Goal: Transaction & Acquisition: Purchase product/service

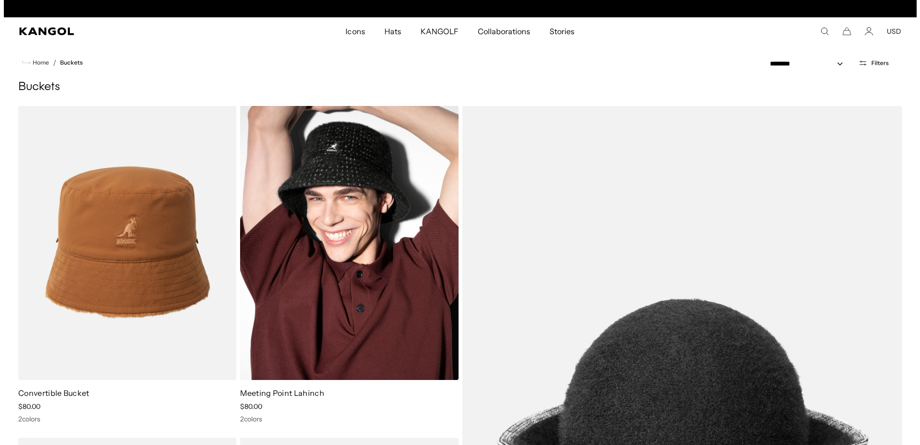
scroll to position [0, 198]
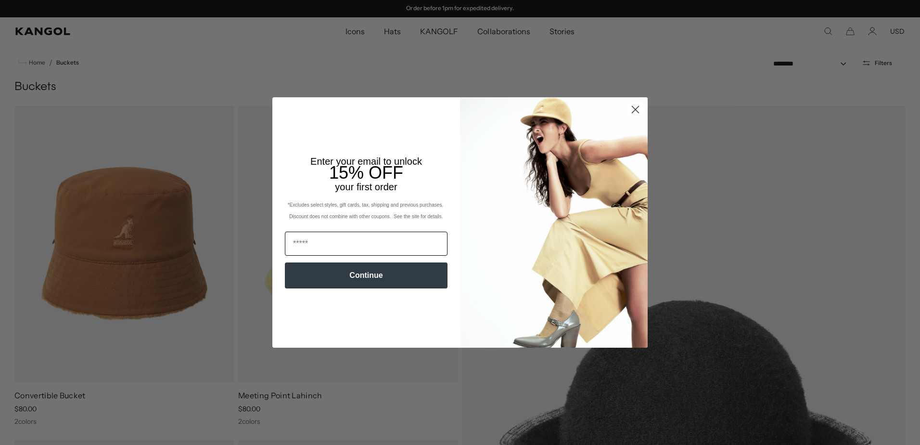
click at [342, 246] on input "Email" at bounding box center [366, 243] width 163 height 24
type input "**********"
click at [350, 280] on button "Continue" at bounding box center [366, 275] width 163 height 26
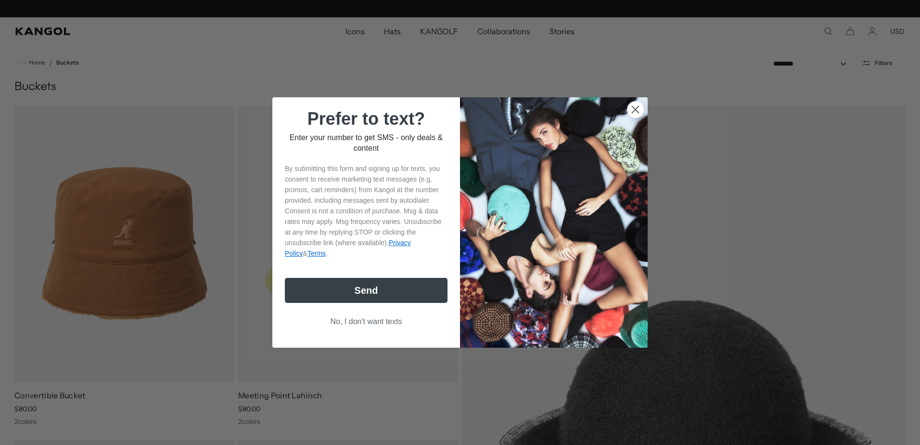
scroll to position [0, 198]
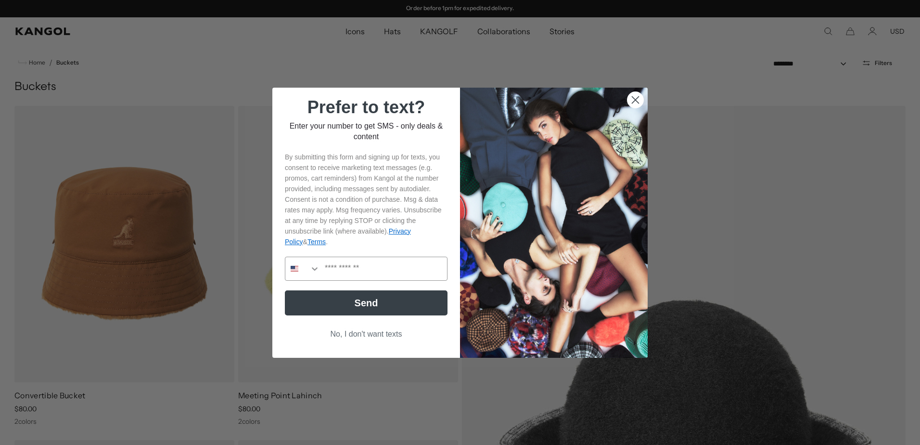
click at [629, 105] on circle "Close dialog" at bounding box center [636, 99] width 16 height 16
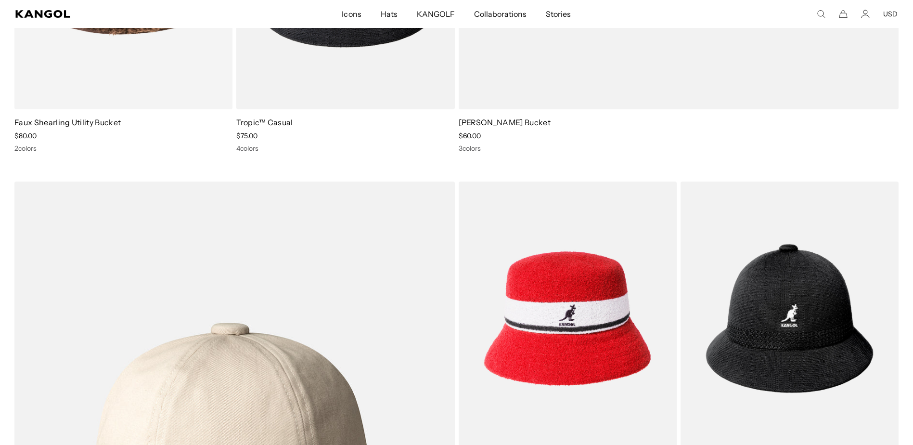
scroll to position [0, 0]
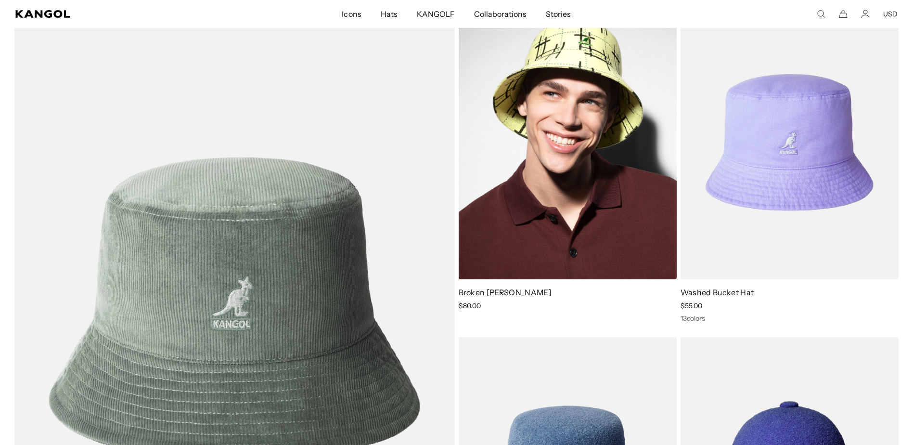
click at [517, 293] on link "Broken [PERSON_NAME]" at bounding box center [505, 292] width 92 height 10
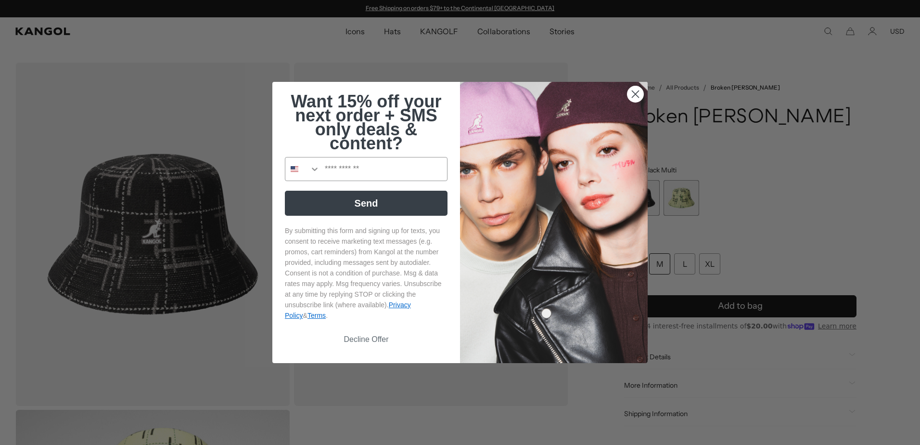
drag, startPoint x: 628, startPoint y: 96, endPoint x: 557, endPoint y: 132, distance: 80.1
click at [628, 96] on circle "Close dialog" at bounding box center [636, 94] width 16 height 16
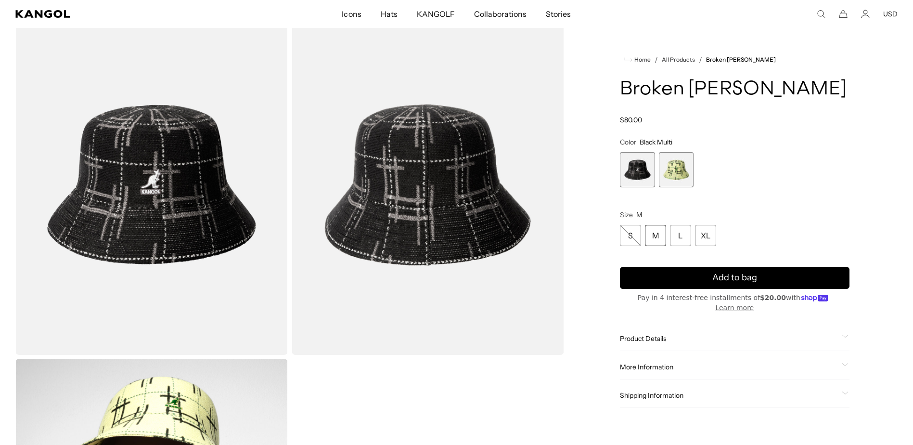
click at [634, 167] on span "1 of 2" at bounding box center [637, 169] width 35 height 35
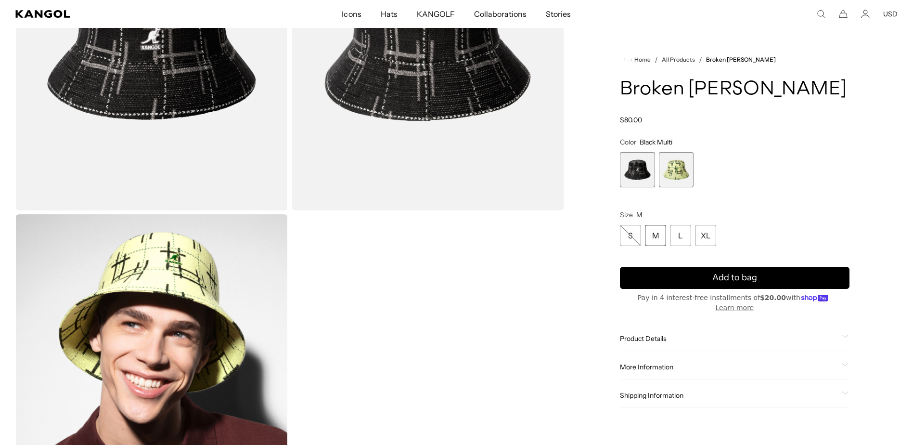
click at [845, 363] on icon at bounding box center [845, 364] width 7 height 3
click at [844, 334] on span at bounding box center [846, 338] width 8 height 8
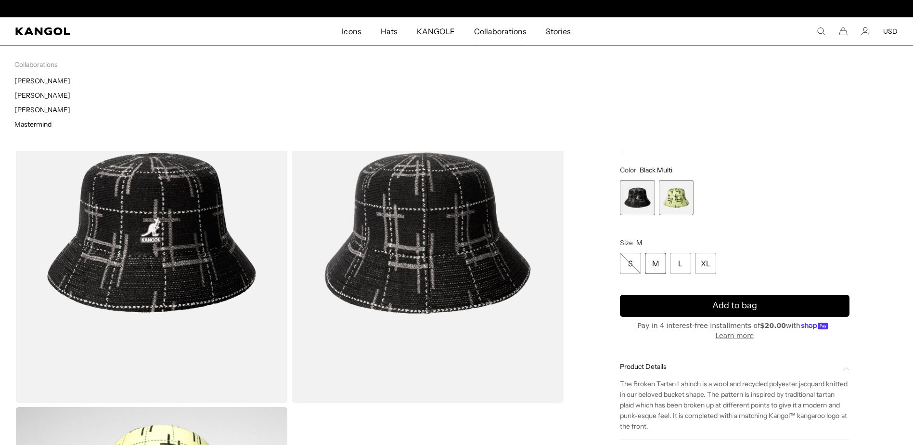
scroll to position [0, 198]
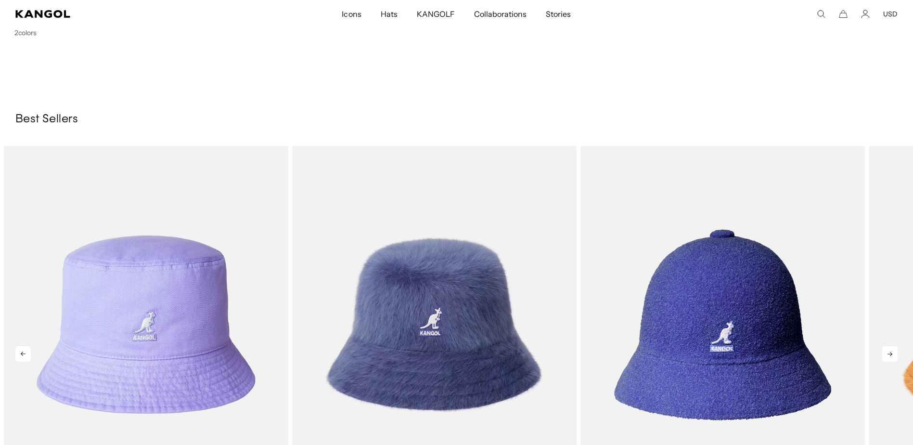
click at [891, 355] on icon at bounding box center [889, 354] width 5 height 4
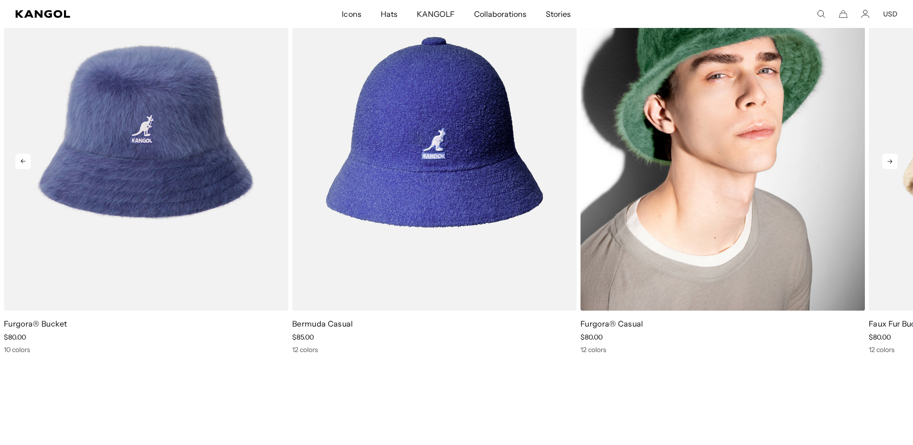
scroll to position [0, 198]
click at [641, 270] on img "4 of 10" at bounding box center [722, 131] width 284 height 357
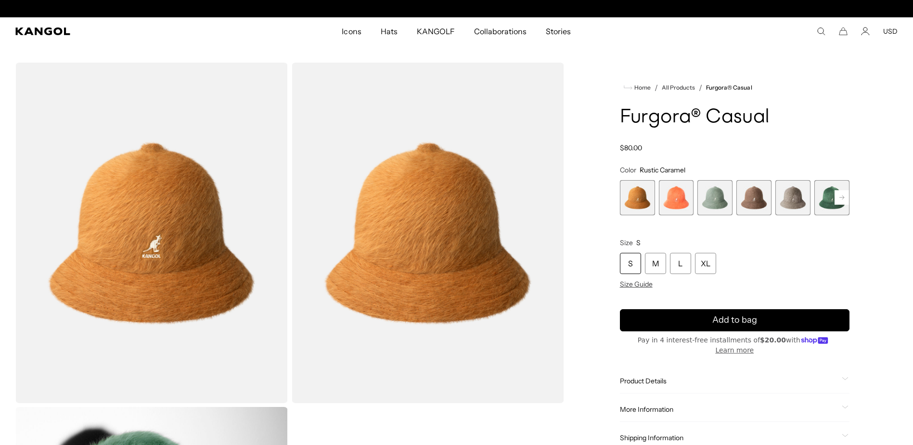
click at [842, 195] on rect at bounding box center [841, 197] width 14 height 14
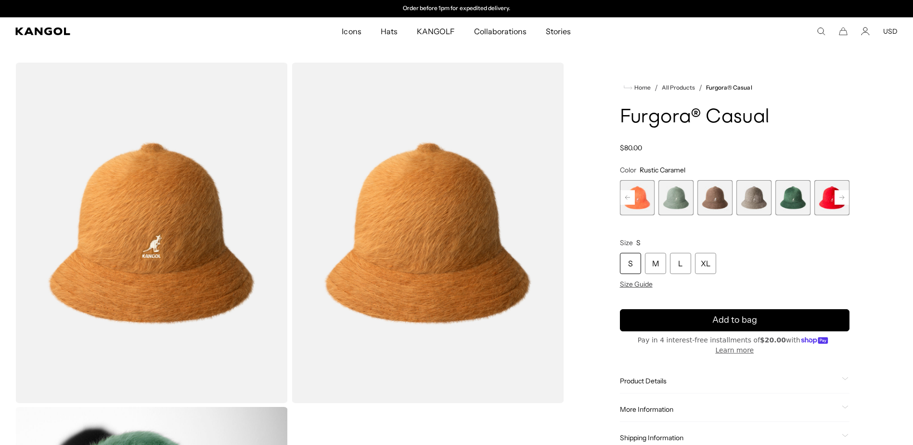
click at [842, 195] on rect at bounding box center [841, 197] width 14 height 14
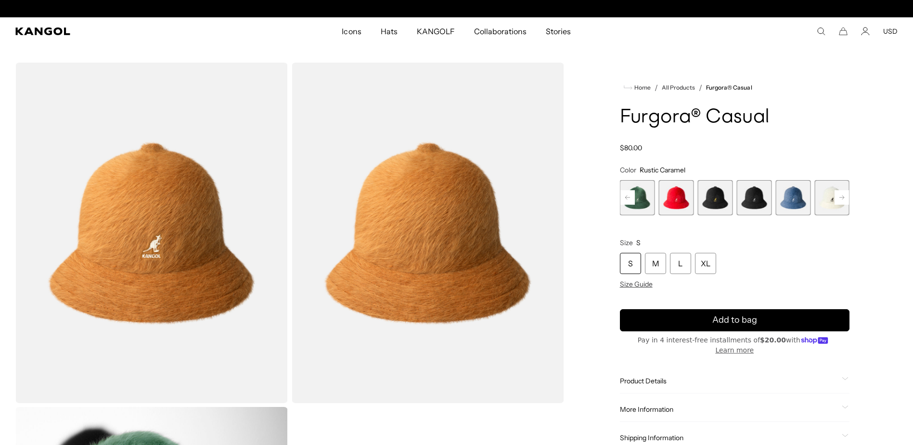
click at [842, 195] on rect at bounding box center [841, 197] width 14 height 14
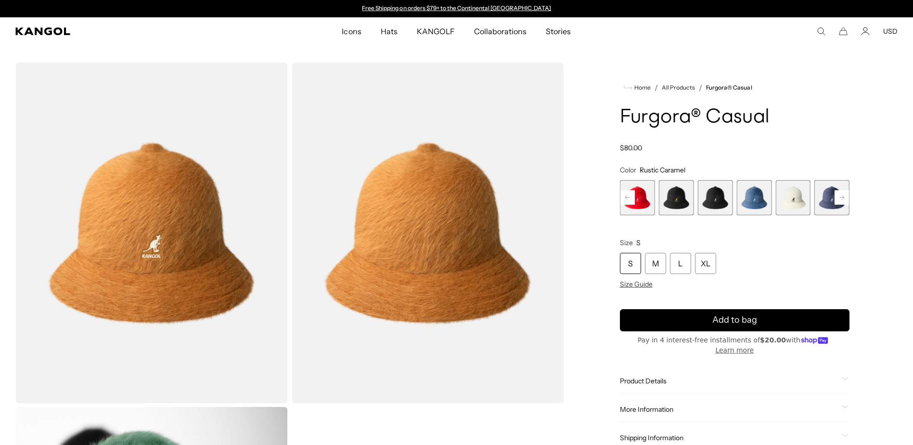
click at [842, 195] on span "12 of 12" at bounding box center [831, 197] width 35 height 35
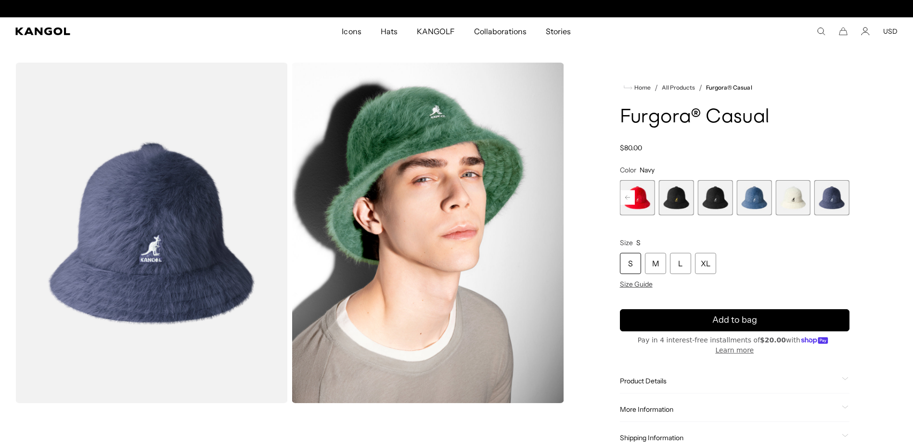
click at [833, 198] on span "12 of 12" at bounding box center [831, 197] width 35 height 35
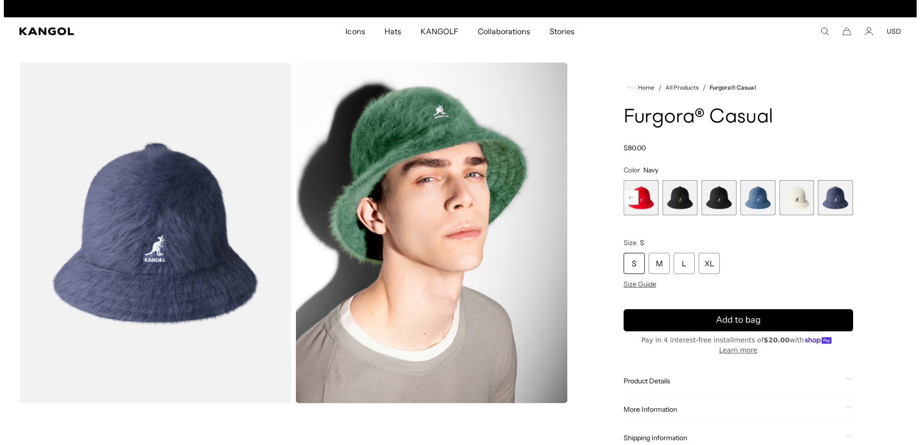
scroll to position [0, 198]
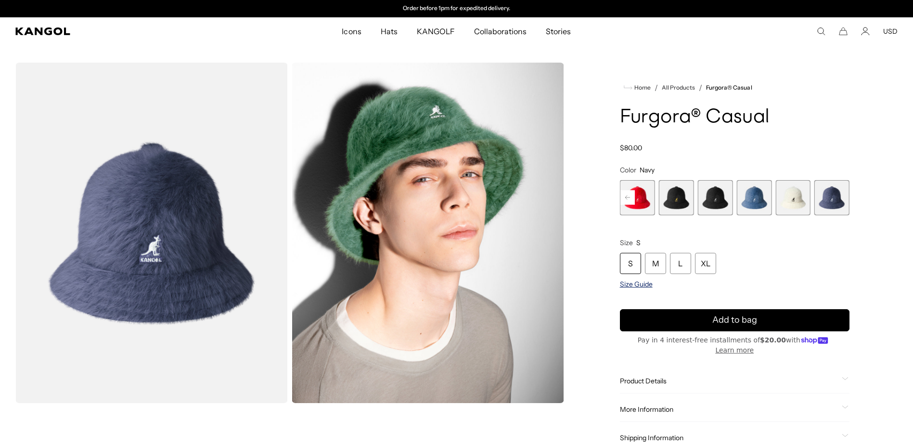
click at [642, 283] on span "Size Guide" at bounding box center [636, 284] width 33 height 9
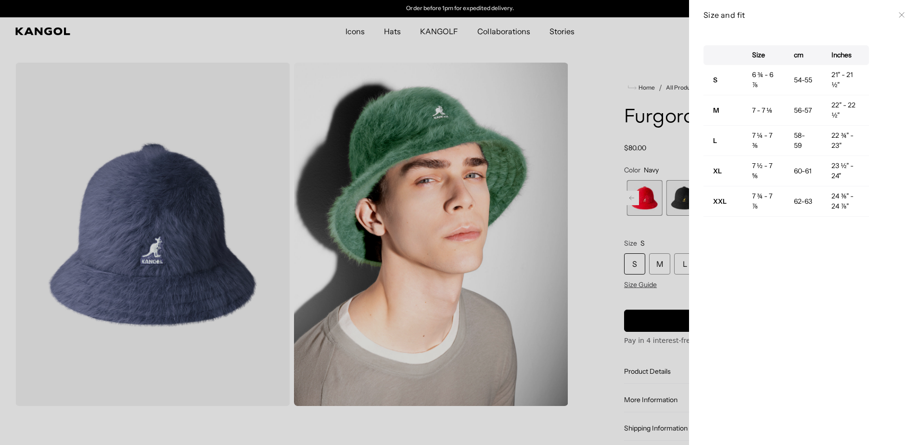
click at [899, 16] on icon at bounding box center [902, 15] width 6 height 6
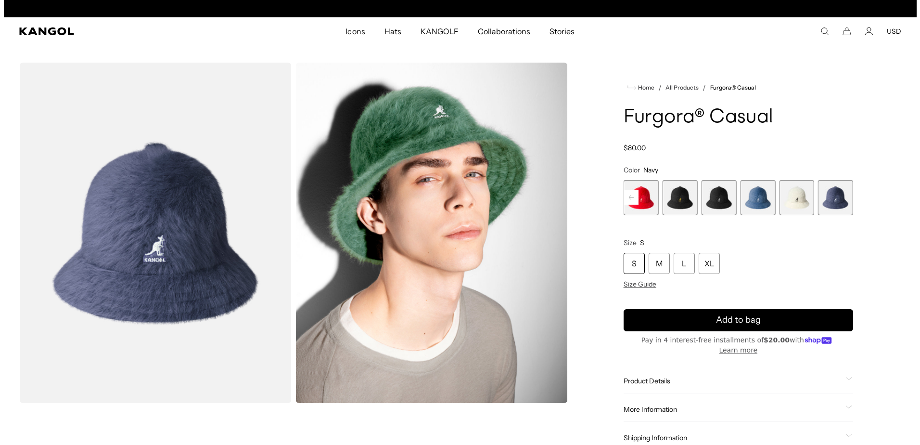
scroll to position [0, 0]
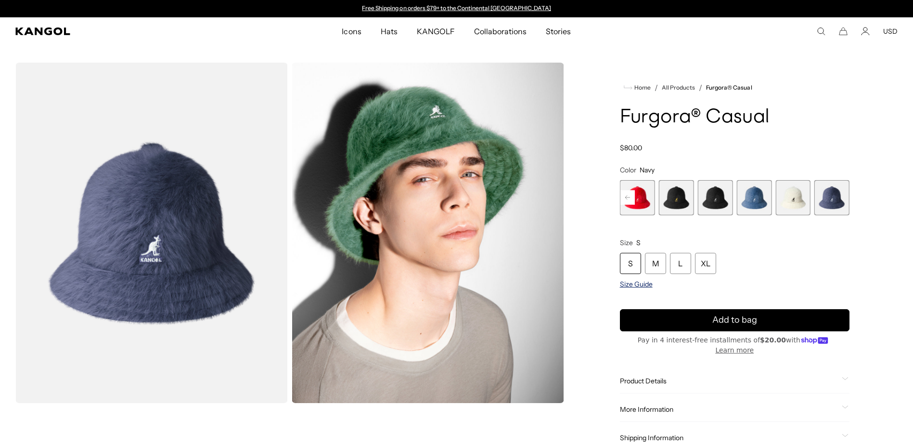
click at [635, 281] on span "Size Guide" at bounding box center [636, 284] width 33 height 9
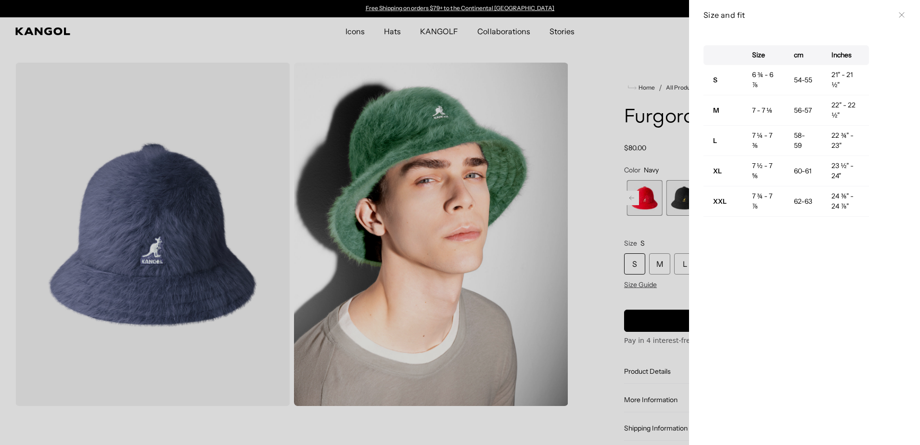
click at [890, 13] on div "Size and fit Close" at bounding box center [805, 15] width 202 height 11
click at [899, 15] on icon at bounding box center [902, 15] width 6 height 6
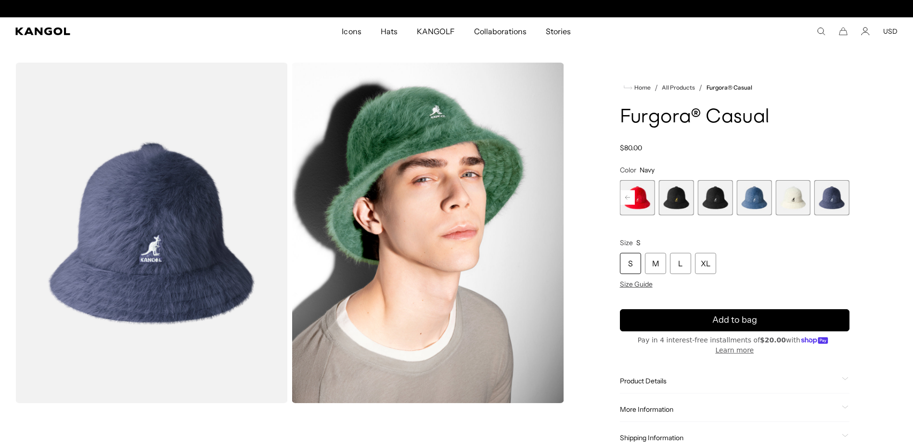
scroll to position [0, 198]
click at [715, 197] on span "9 of 12" at bounding box center [714, 197] width 35 height 35
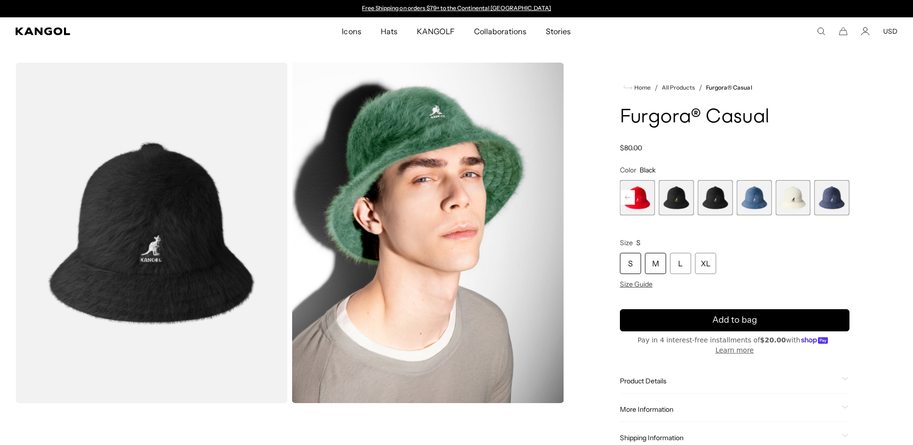
click at [659, 259] on div "M" at bounding box center [655, 263] width 21 height 21
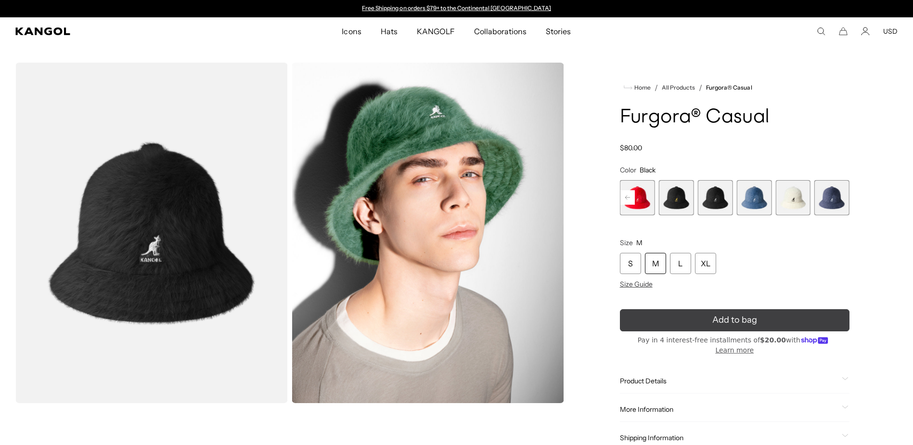
click at [744, 322] on span "Add to bag" at bounding box center [734, 319] width 45 height 13
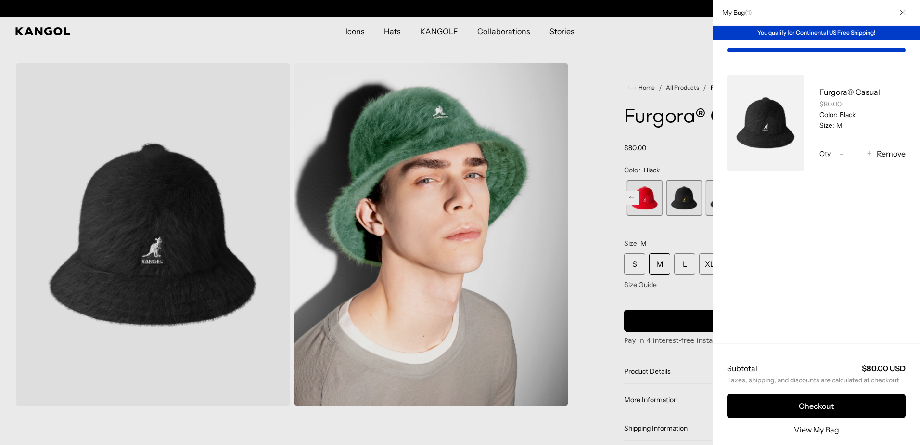
click at [904, 12] on icon "Close" at bounding box center [903, 13] width 6 height 6
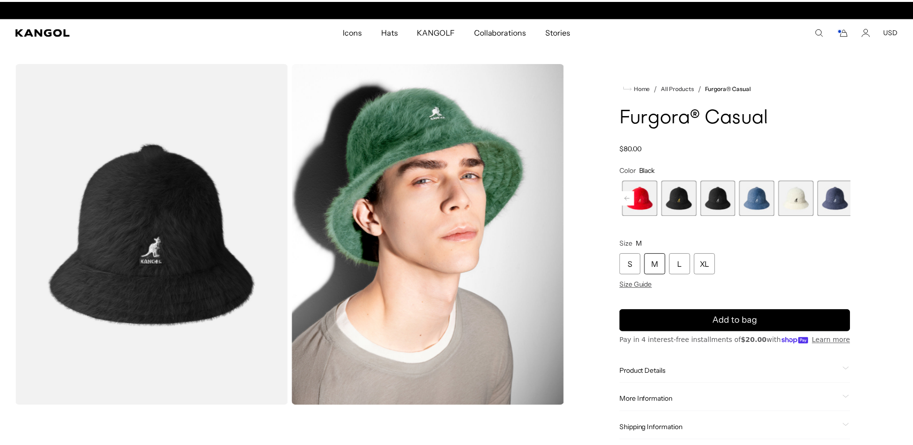
scroll to position [0, 198]
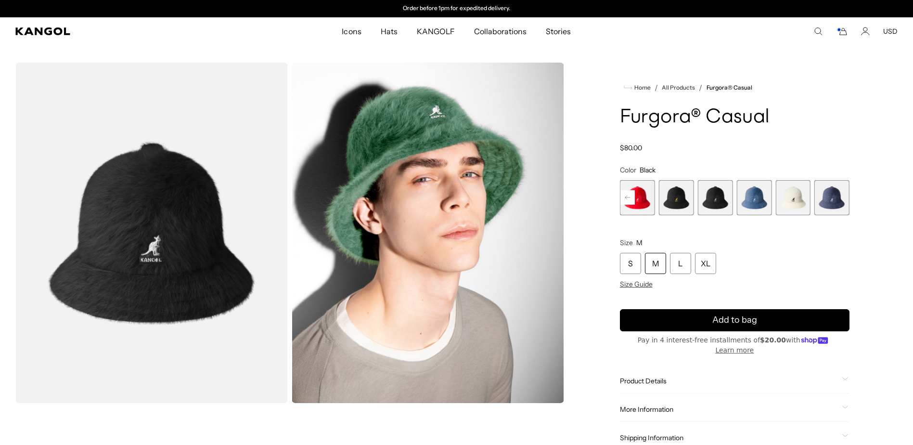
click at [890, 31] on button "USD" at bounding box center [890, 31] width 14 height 9
click at [891, 63] on link "EUR" at bounding box center [889, 63] width 13 height 9
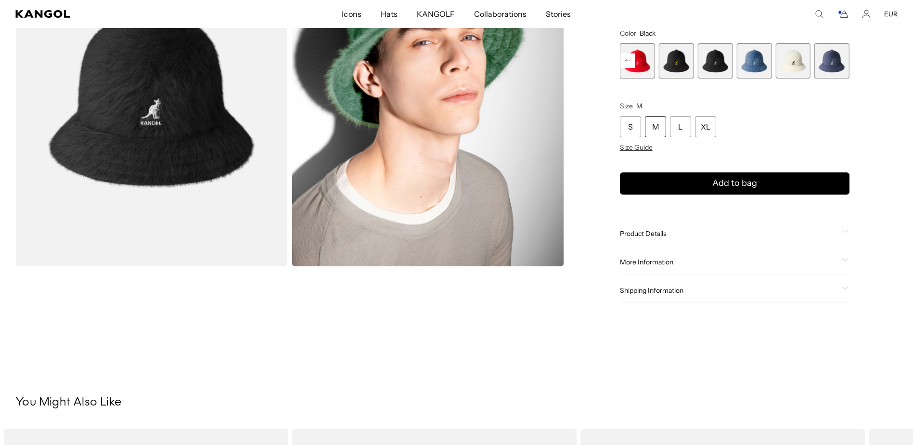
scroll to position [144, 0]
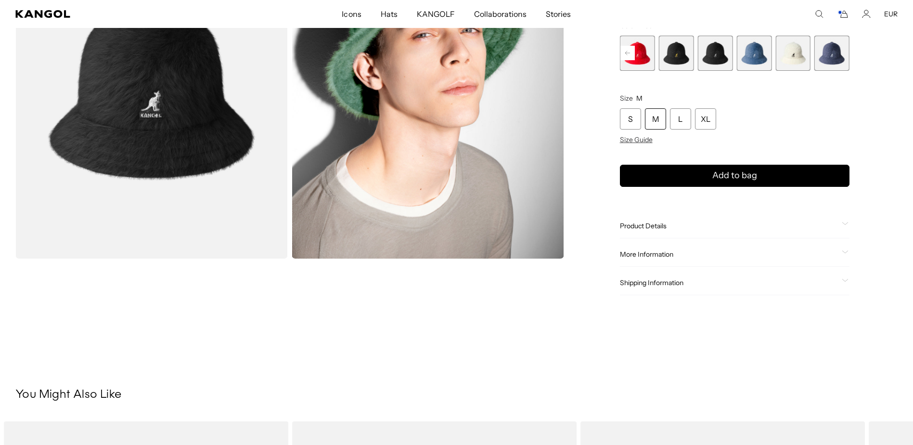
click at [847, 282] on span at bounding box center [846, 283] width 8 height 8
click at [671, 282] on span "Shipping Information" at bounding box center [729, 282] width 218 height 9
click at [844, 279] on icon at bounding box center [845, 280] width 7 height 3
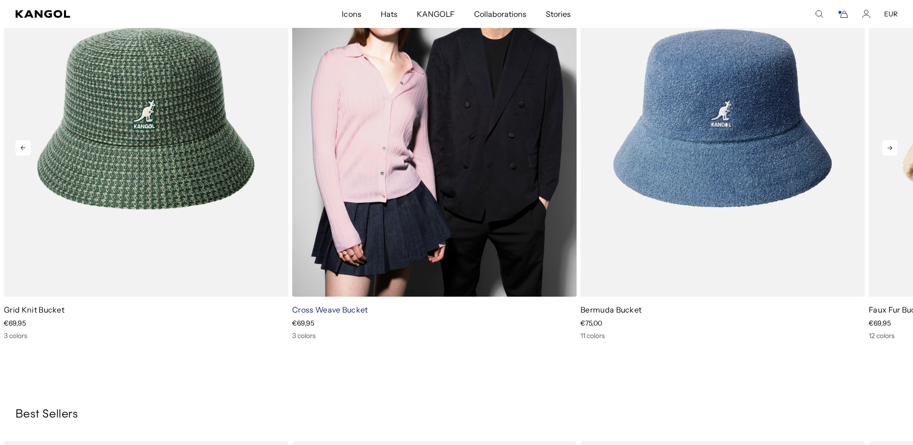
click at [327, 312] on link "Cross Weave Bucket" at bounding box center [330, 310] width 76 height 10
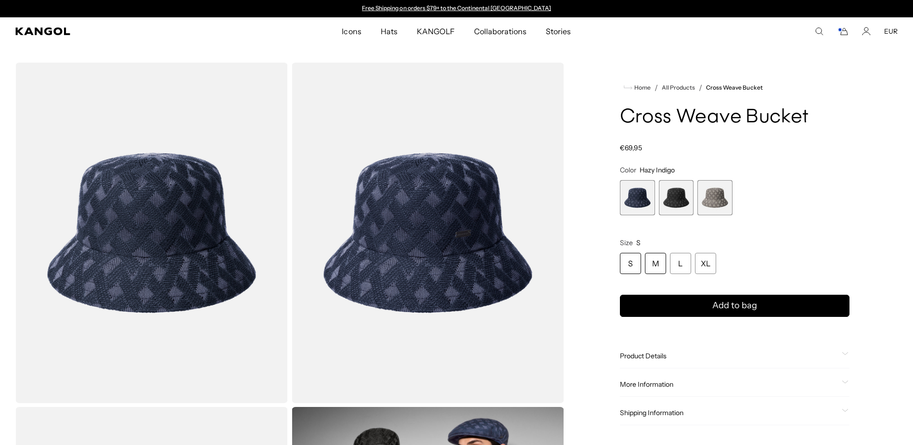
click at [658, 262] on div "M" at bounding box center [655, 263] width 21 height 21
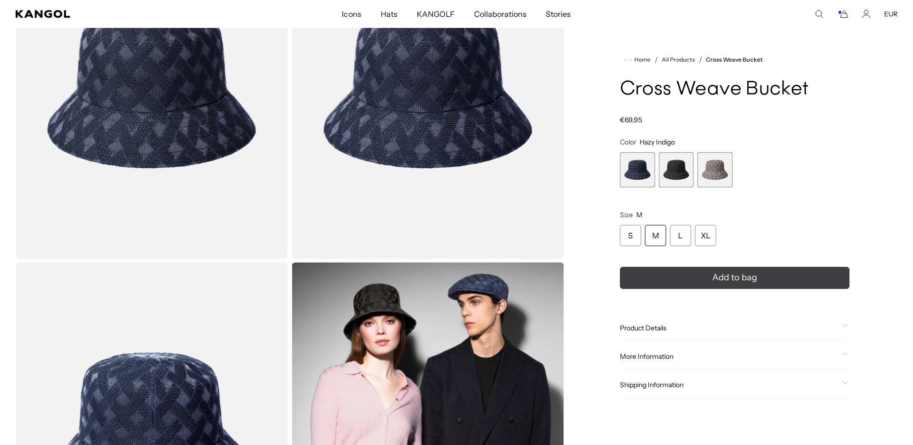
click at [737, 278] on icon "submit" at bounding box center [734, 277] width 16 height 16
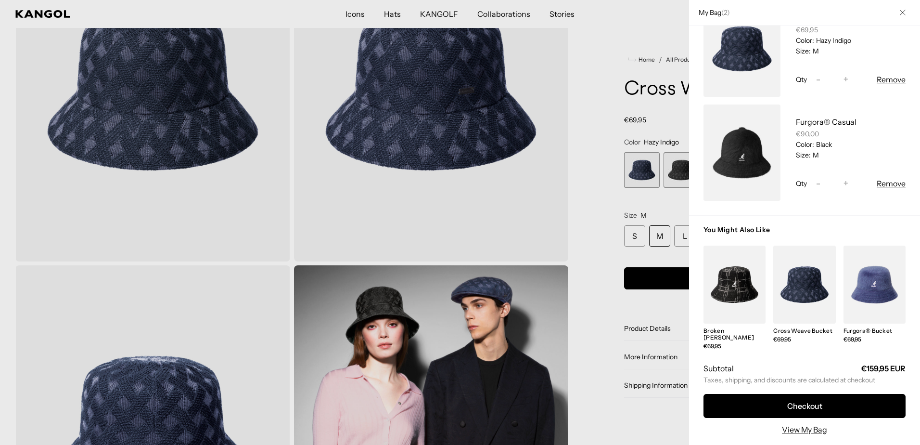
click at [887, 184] on button "Remove" at bounding box center [891, 184] width 29 height 12
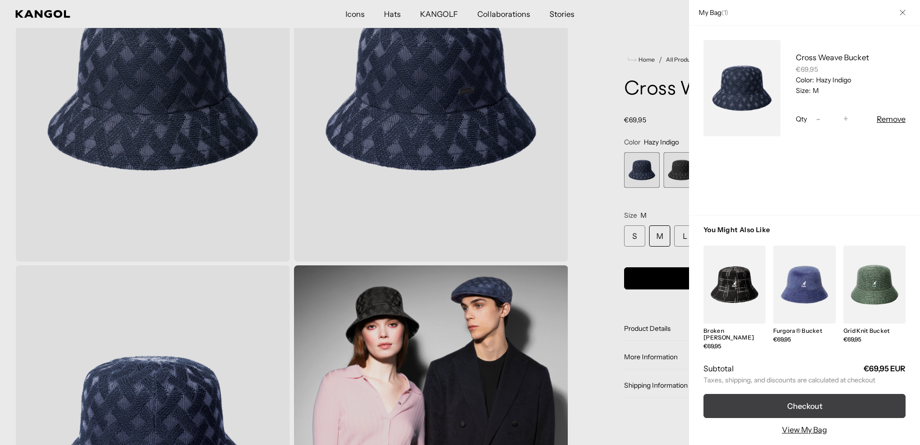
click at [802, 406] on button "Checkout" at bounding box center [805, 406] width 202 height 24
